Goal: Task Accomplishment & Management: Manage account settings

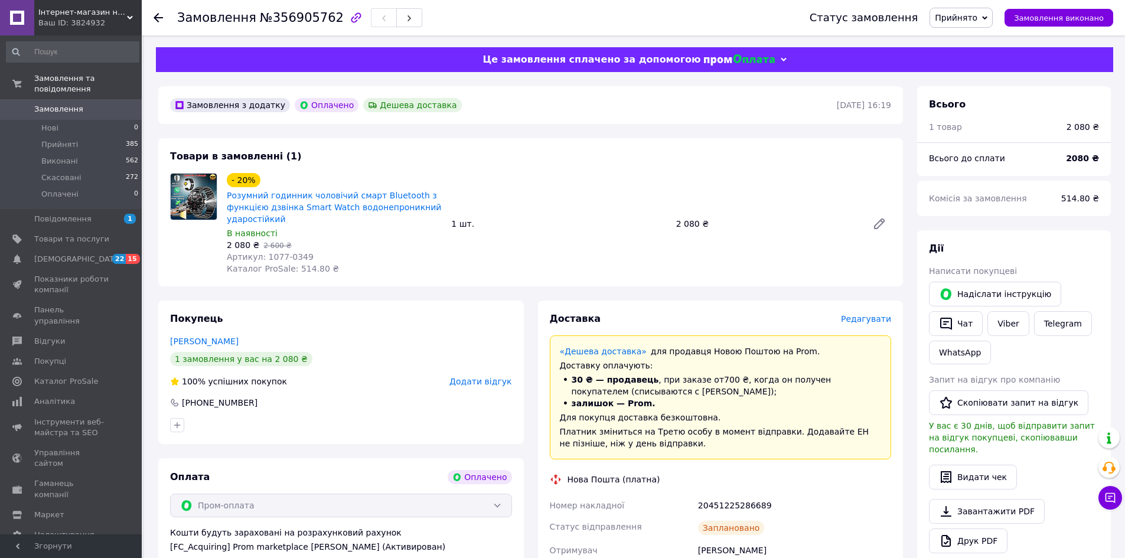
scroll to position [197, 0]
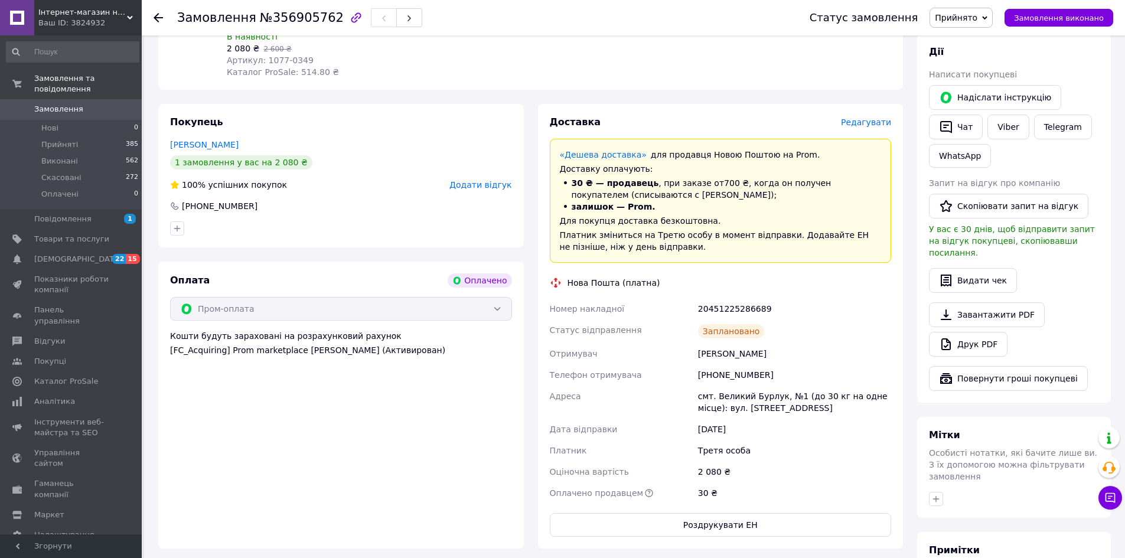
click at [154, 14] on icon at bounding box center [158, 17] width 9 height 9
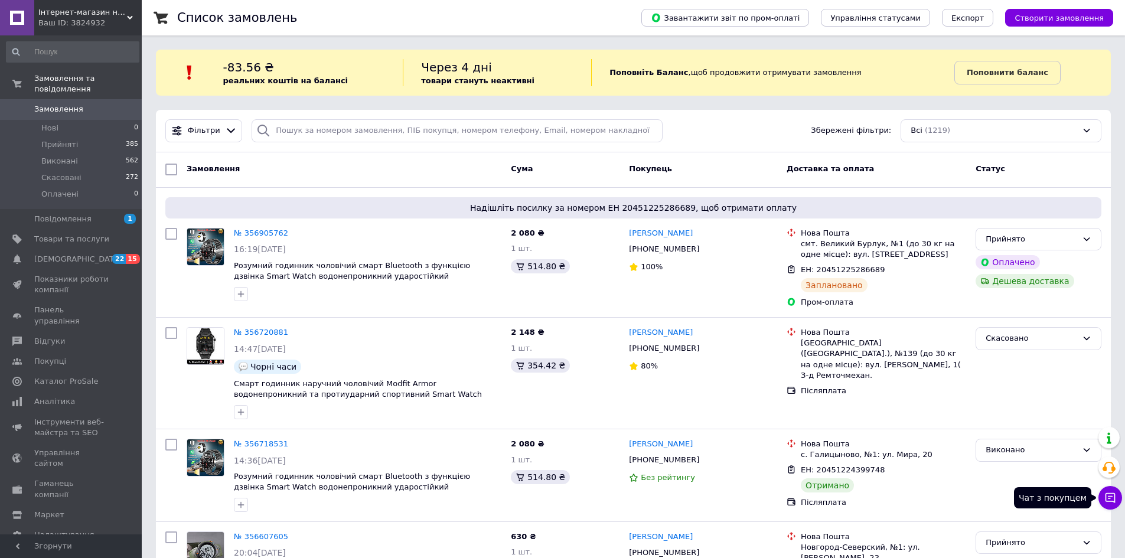
click at [1106, 497] on icon at bounding box center [1111, 498] width 10 height 10
